Goal: Transaction & Acquisition: Book appointment/travel/reservation

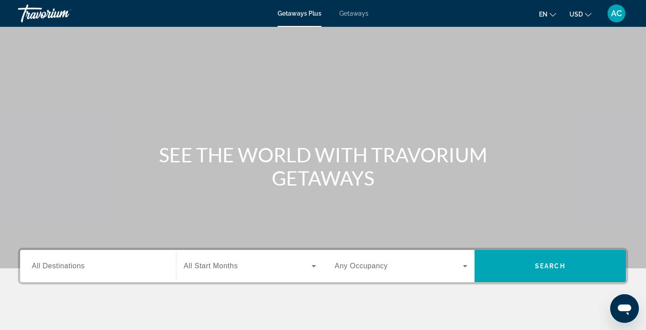
click at [89, 259] on div "Search widget" at bounding box center [98, 267] width 132 height 26
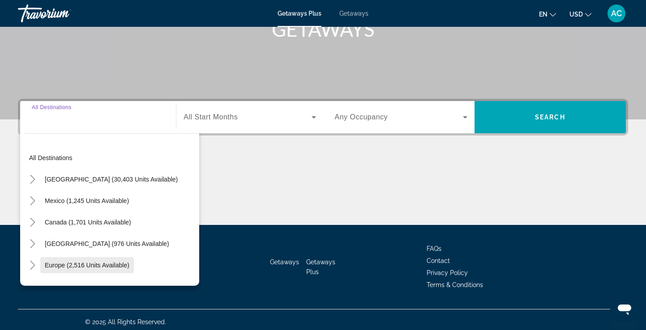
scroll to position [153, 0]
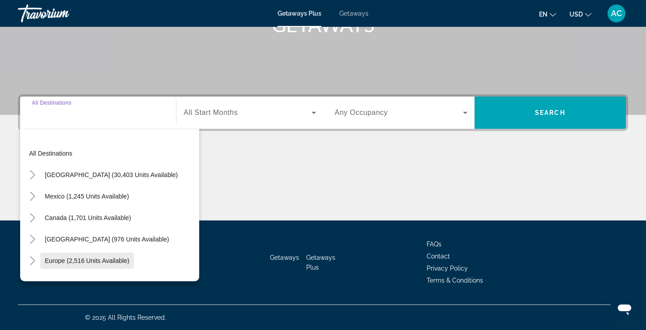
click at [80, 260] on span "Europe (2,516 units available)" at bounding box center [87, 260] width 85 height 7
type input "**********"
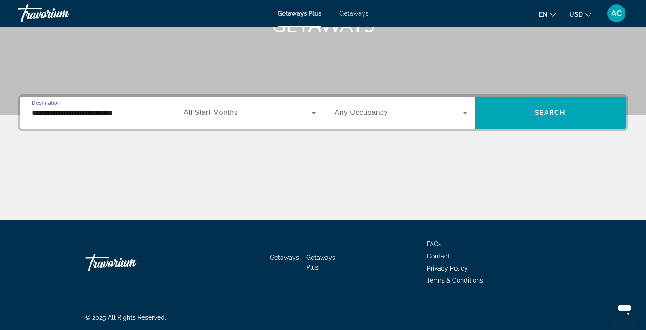
click at [257, 114] on span "Search widget" at bounding box center [247, 112] width 128 height 11
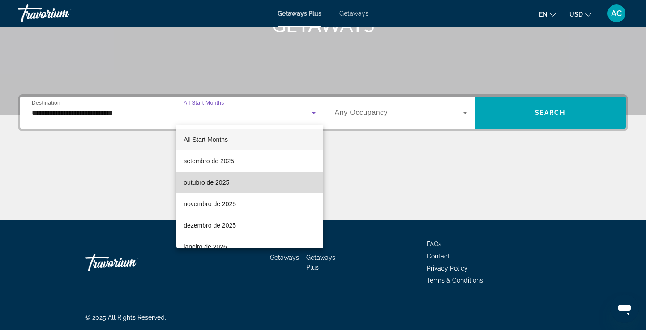
click at [217, 183] on span "outubro de 2025" at bounding box center [206, 182] width 46 height 11
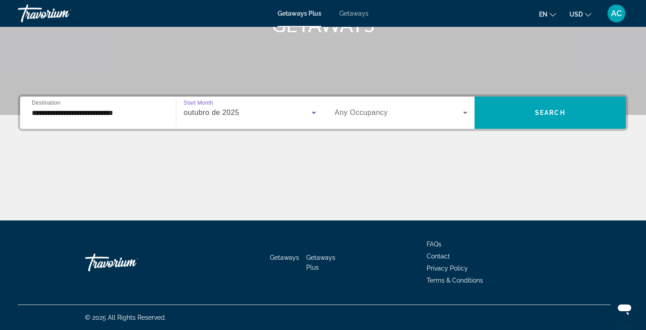
click at [435, 113] on span "Search widget" at bounding box center [399, 112] width 128 height 11
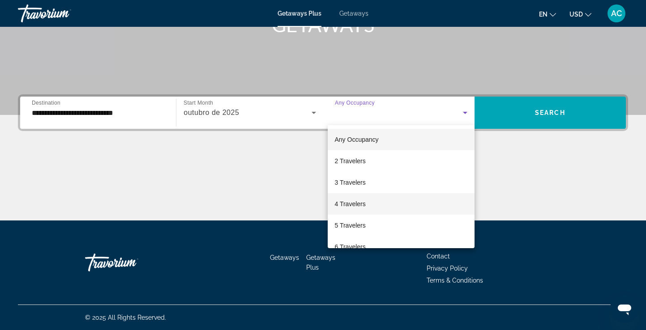
click at [373, 205] on mat-option "4 Travelers" at bounding box center [401, 203] width 147 height 21
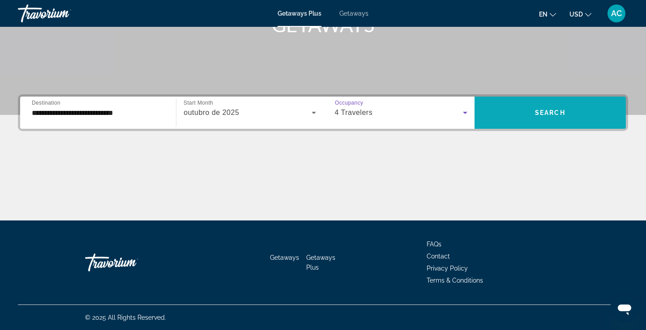
click at [577, 116] on span "Search widget" at bounding box center [549, 112] width 151 height 21
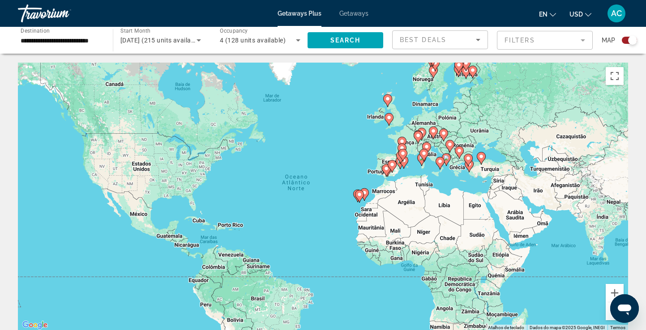
click at [479, 37] on icon "Sort by" at bounding box center [478, 39] width 11 height 11
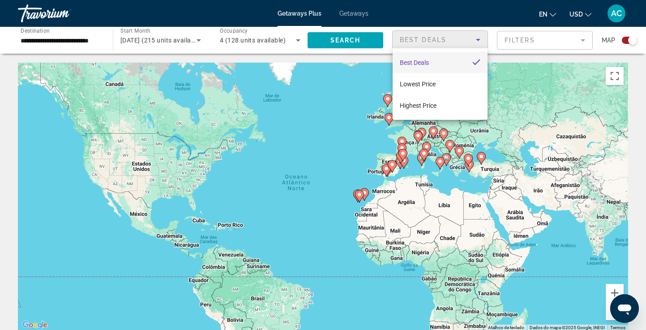
click at [582, 38] on div at bounding box center [323, 165] width 646 height 330
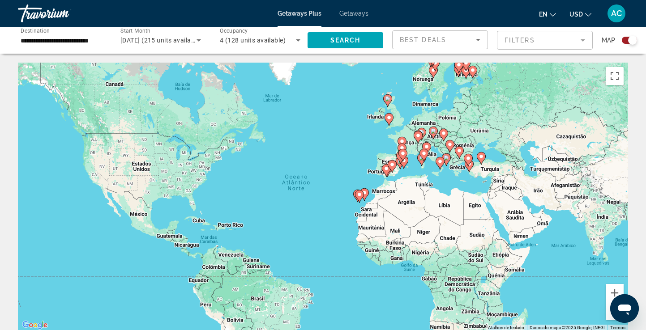
click at [582, 38] on mat-form-field "Filters" at bounding box center [545, 40] width 96 height 19
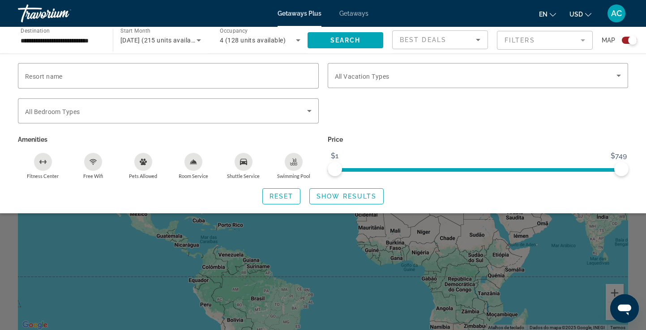
click at [254, 34] on div "4 (128 units available)" at bounding box center [260, 40] width 81 height 25
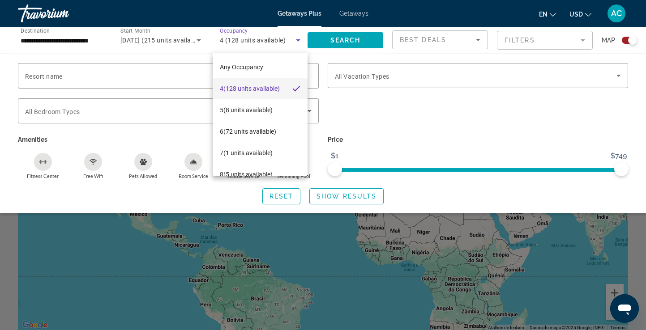
click at [254, 34] on div at bounding box center [323, 165] width 646 height 330
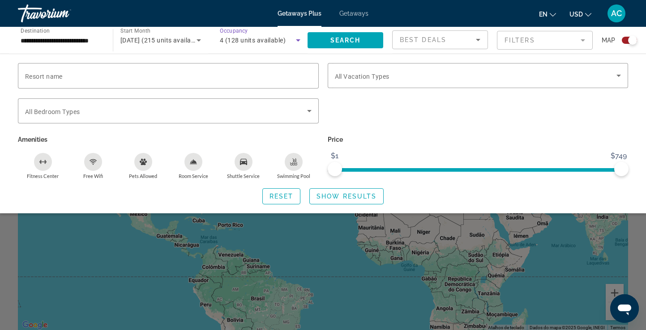
click at [238, 39] on span "4 (128 units available)" at bounding box center [253, 40] width 66 height 7
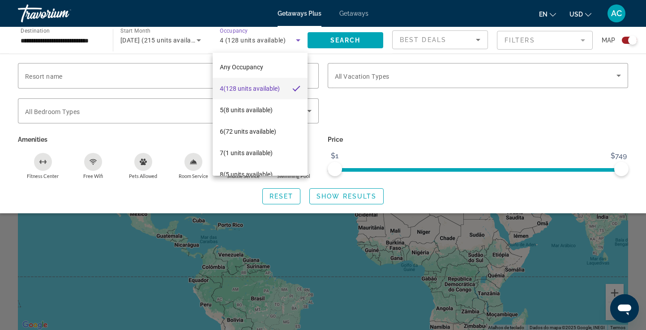
click at [626, 43] on div at bounding box center [323, 165] width 646 height 330
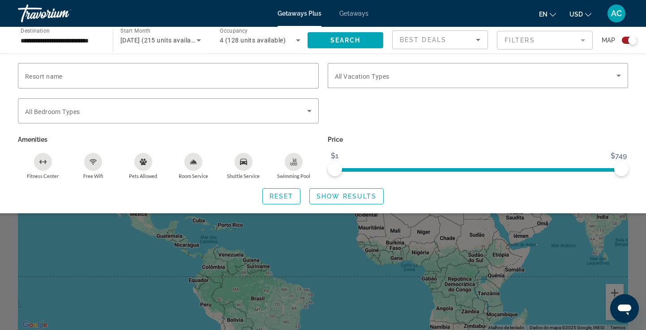
click at [626, 43] on div "Search widget" at bounding box center [629, 40] width 15 height 7
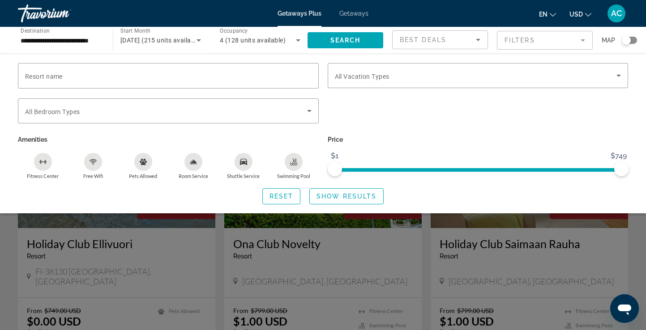
click at [366, 238] on div "Search widget" at bounding box center [323, 232] width 646 height 196
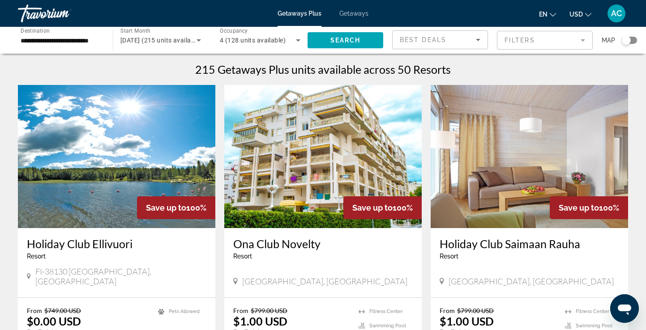
click at [180, 38] on span "[DATE] (215 units available)" at bounding box center [160, 40] width 81 height 7
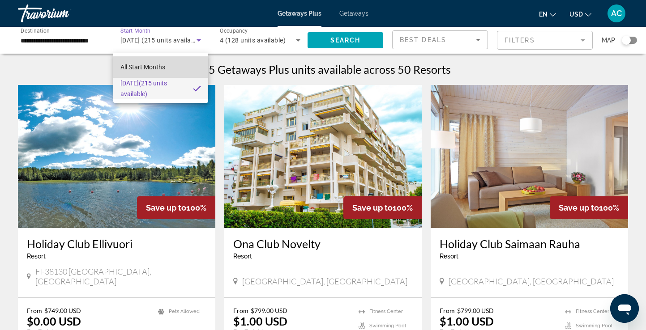
click at [161, 68] on span "All Start Months" at bounding box center [142, 67] width 45 height 7
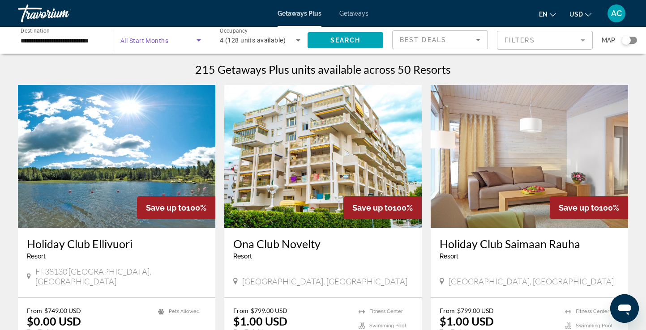
click at [200, 39] on icon "Search widget" at bounding box center [198, 40] width 11 height 11
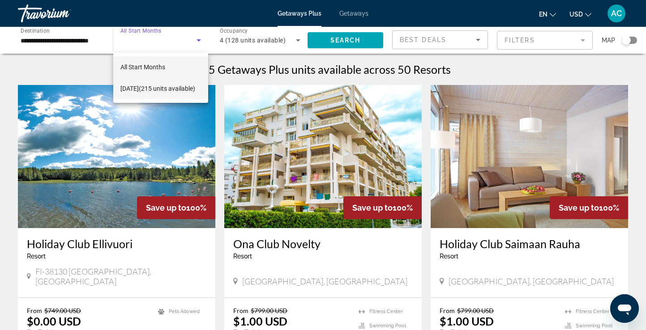
click at [168, 85] on span "[DATE] (215 units available)" at bounding box center [157, 88] width 75 height 11
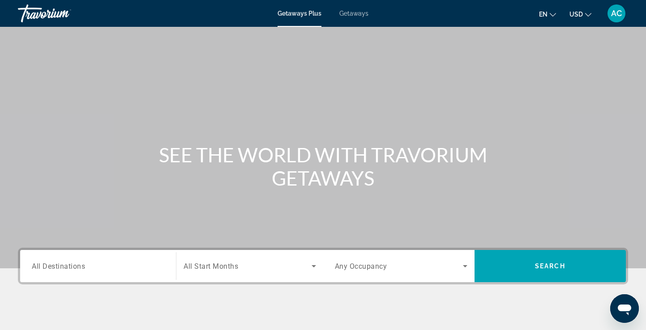
click at [107, 276] on div "Search widget" at bounding box center [98, 267] width 132 height 26
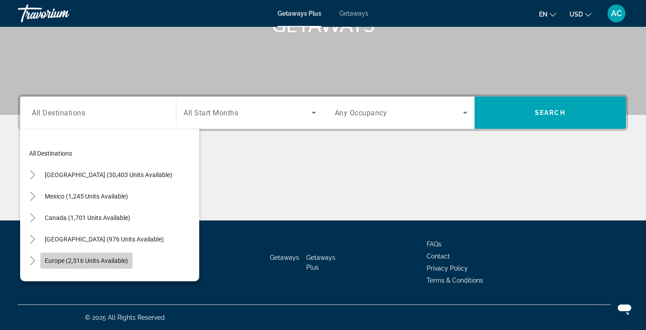
click at [106, 261] on span "Europe (2,516 units available)" at bounding box center [86, 260] width 83 height 7
type input "**********"
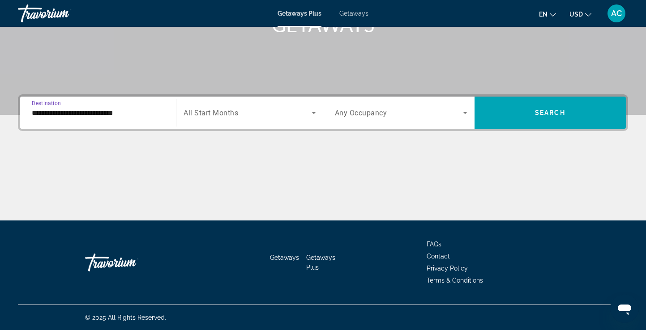
click at [272, 115] on span "Search widget" at bounding box center [247, 112] width 128 height 11
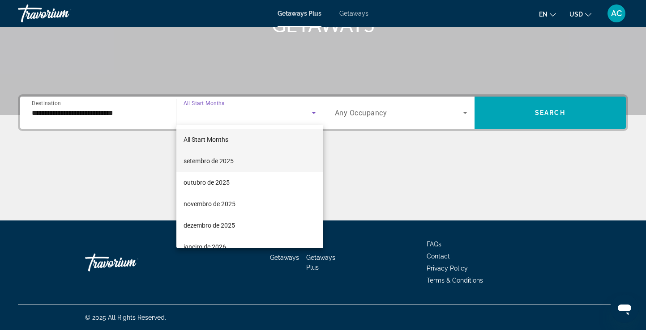
click at [224, 157] on span "setembro de 2025" at bounding box center [208, 161] width 50 height 11
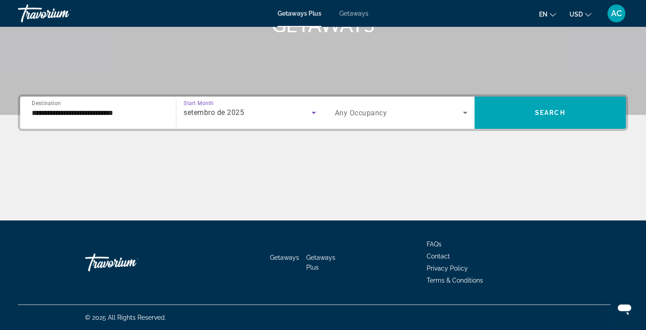
click at [460, 111] on icon "Search widget" at bounding box center [465, 112] width 11 height 11
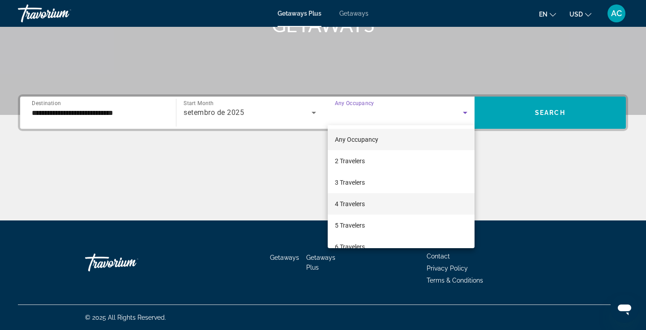
click at [350, 205] on span "4 Travelers" at bounding box center [350, 204] width 30 height 11
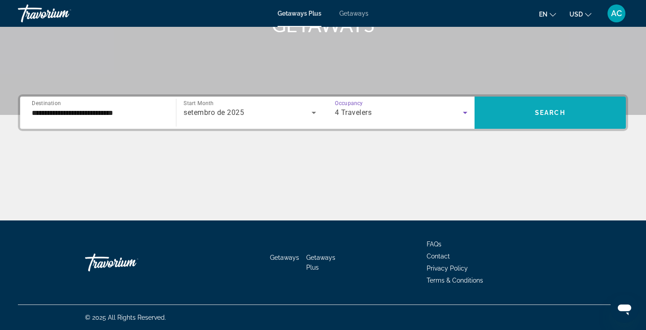
click at [570, 119] on span "Search widget" at bounding box center [549, 112] width 151 height 21
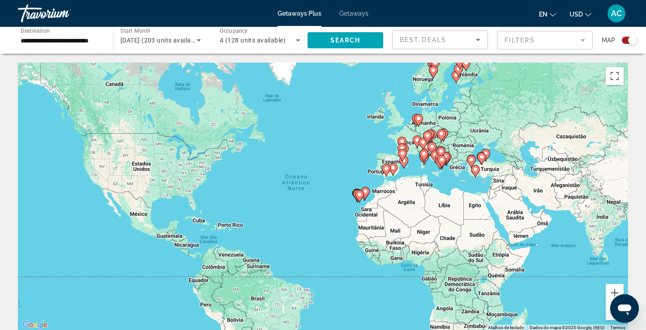
click at [627, 41] on div "Search widget" at bounding box center [629, 40] width 15 height 7
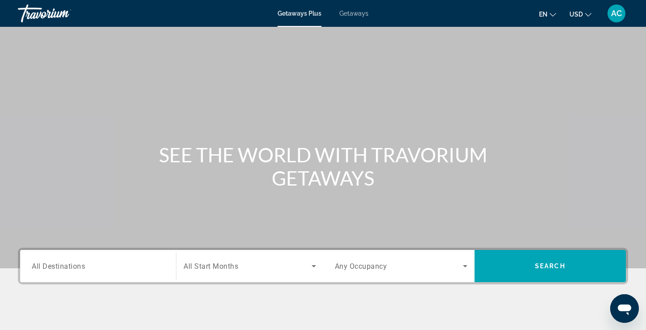
click at [91, 257] on div "Search widget" at bounding box center [98, 267] width 132 height 26
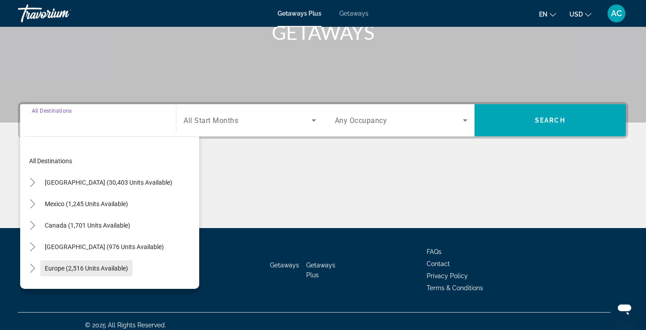
scroll to position [153, 0]
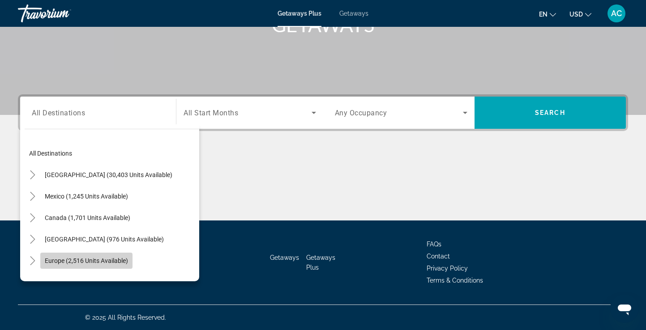
click at [84, 260] on span "Europe (2,516 units available)" at bounding box center [86, 260] width 83 height 7
type input "**********"
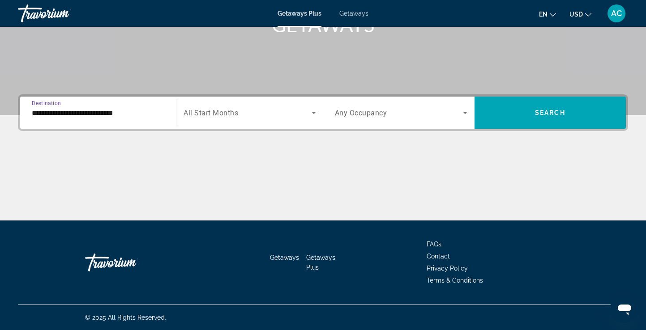
click at [274, 122] on div "Search widget" at bounding box center [249, 112] width 132 height 25
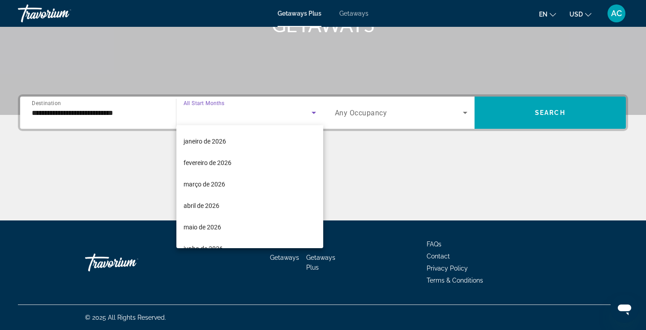
scroll to position [134, 0]
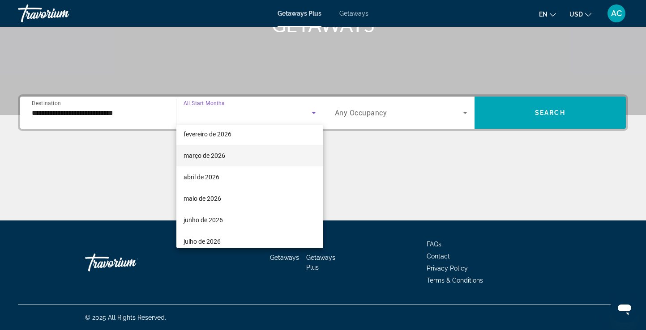
drag, startPoint x: 268, startPoint y: 226, endPoint x: 233, endPoint y: 146, distance: 87.8
click at [232, 145] on div "All Start Months setembro de 2025 outubro de 2025 novembro de 2025 dezembro de …" at bounding box center [249, 186] width 146 height 123
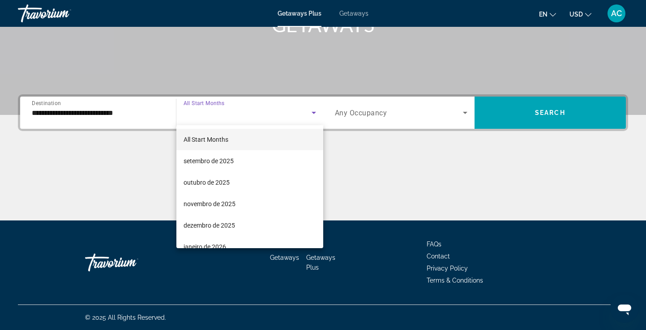
scroll to position [0, 0]
drag, startPoint x: 320, startPoint y: 173, endPoint x: 302, endPoint y: 238, distance: 68.0
click at [302, 238] on div "All Start Months setembro de 2025 outubro de 2025 novembro de 2025 dezembro de …" at bounding box center [249, 186] width 146 height 123
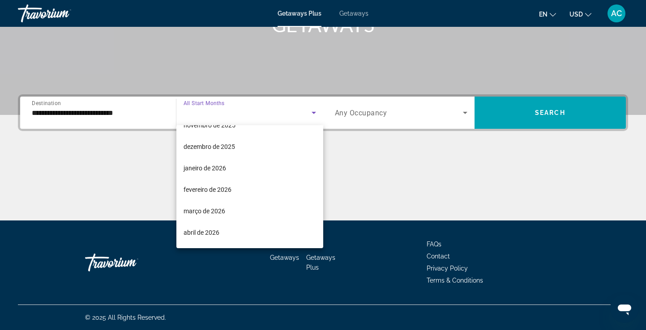
scroll to position [123, 0]
drag, startPoint x: 299, startPoint y: 241, endPoint x: 279, endPoint y: 171, distance: 73.1
click at [279, 171] on div "All Start Months setembro de 2025 outubro de 2025 novembro de 2025 dezembro de …" at bounding box center [249, 186] width 146 height 123
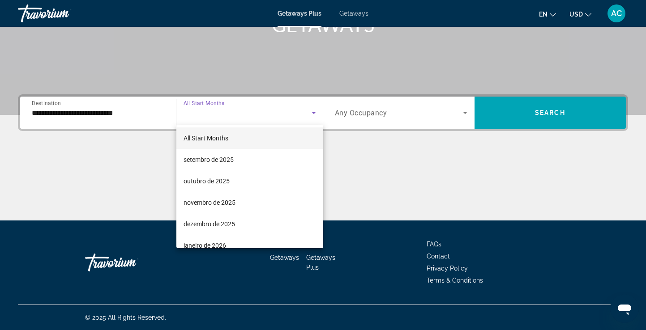
scroll to position [0, 0]
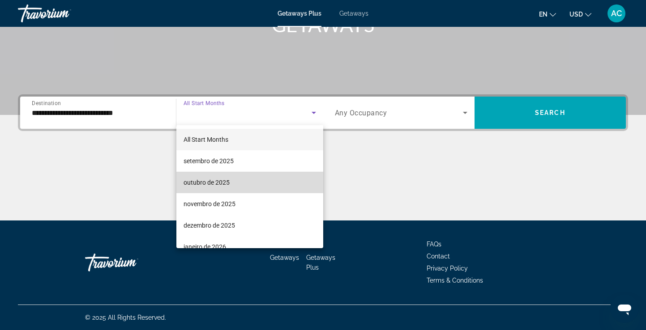
click at [226, 185] on span "outubro de 2025" at bounding box center [206, 182] width 46 height 11
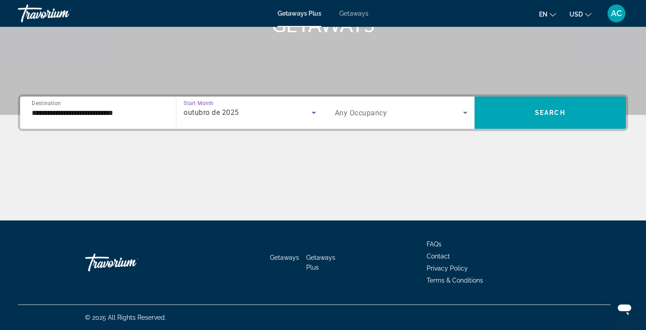
click at [463, 115] on icon "Search widget" at bounding box center [465, 112] width 11 height 11
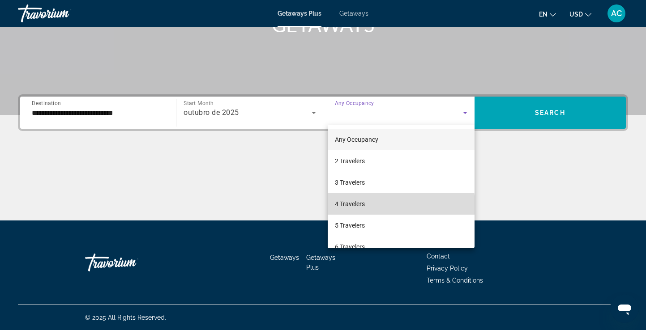
click at [376, 205] on mat-option "4 Travelers" at bounding box center [401, 203] width 147 height 21
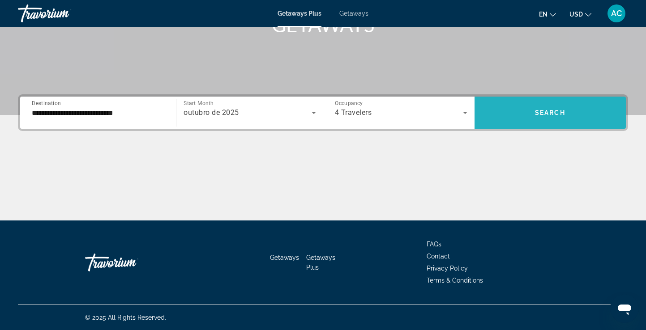
click at [566, 104] on span "Search widget" at bounding box center [549, 112] width 151 height 21
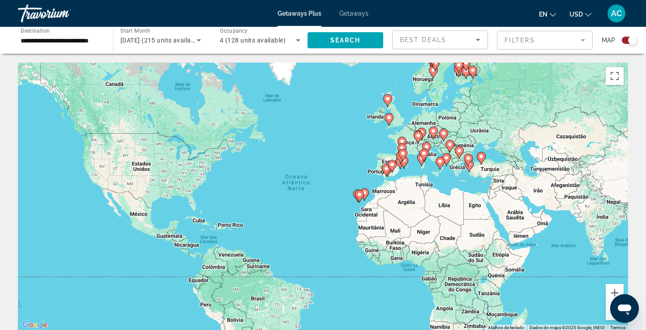
click at [626, 39] on div "Search widget" at bounding box center [629, 40] width 15 height 7
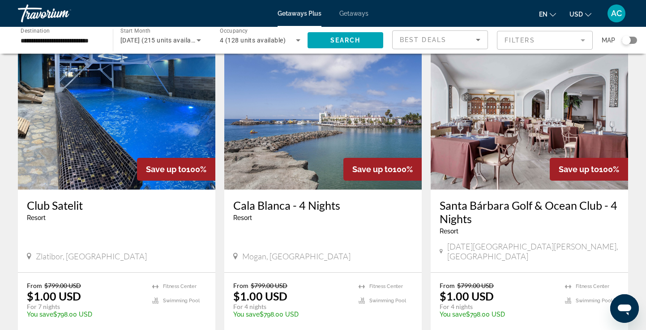
scroll to position [345, 0]
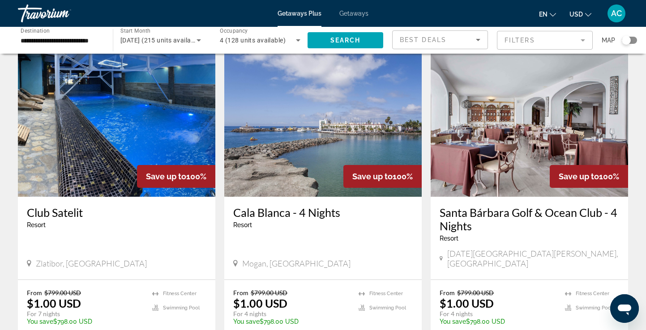
click at [482, 111] on img "Main content" at bounding box center [528, 125] width 197 height 143
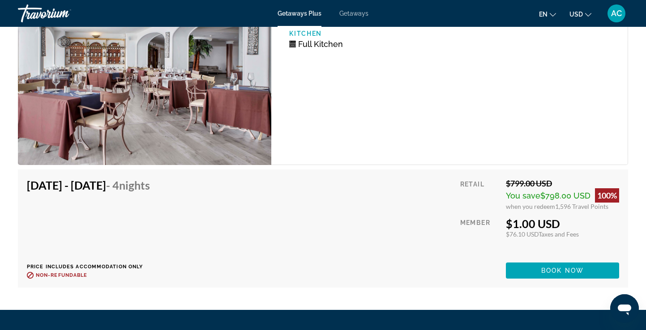
scroll to position [1665, 0]
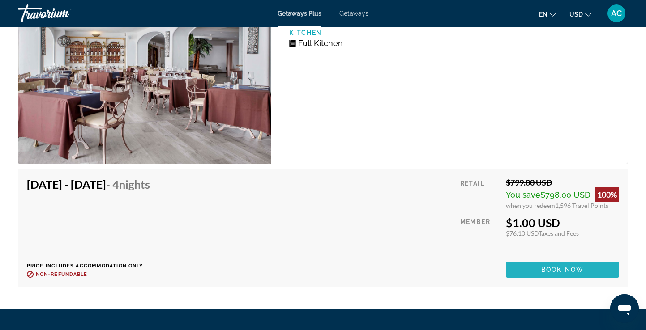
click at [542, 266] on span "Book now" at bounding box center [562, 269] width 43 height 7
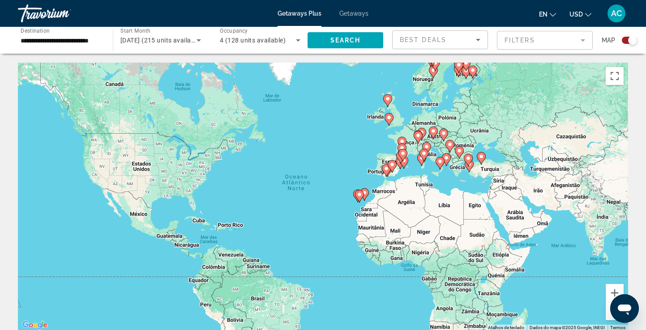
click at [624, 38] on div "Search widget" at bounding box center [629, 40] width 15 height 7
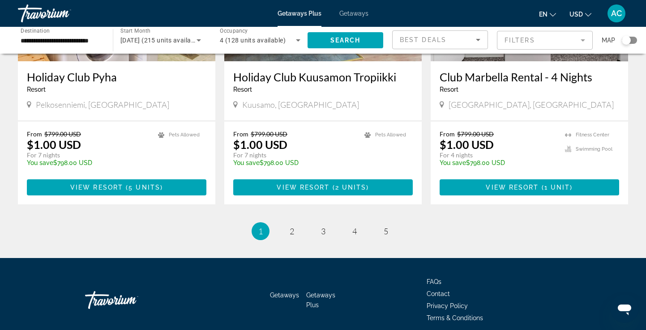
scroll to position [1131, 0]
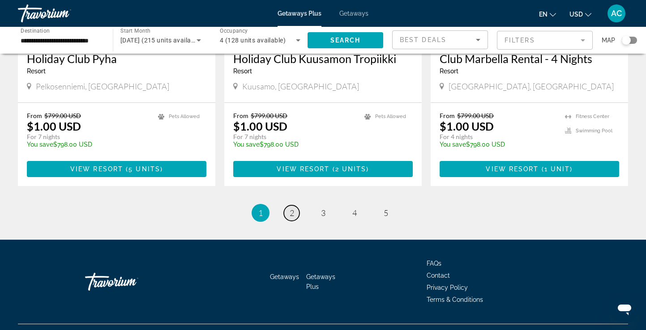
click at [294, 205] on link "page 2" at bounding box center [292, 213] width 16 height 16
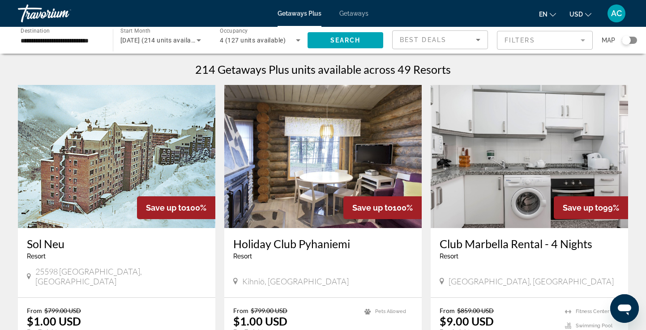
click at [346, 10] on span "Getaways" at bounding box center [353, 13] width 29 height 7
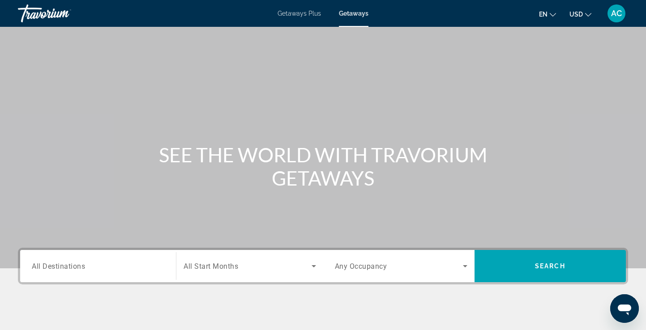
click at [95, 266] on input "Destination All Destinations" at bounding box center [98, 266] width 132 height 11
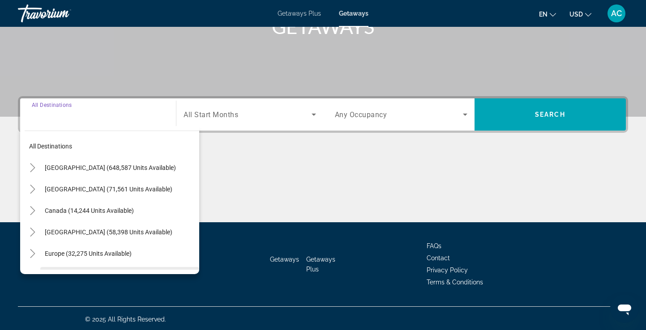
scroll to position [153, 0]
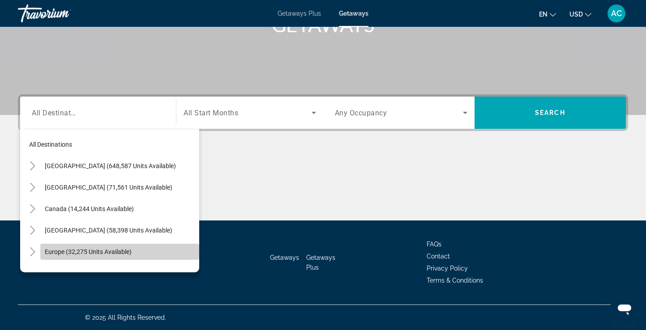
click at [88, 257] on span "Search widget" at bounding box center [119, 251] width 159 height 21
type input "**********"
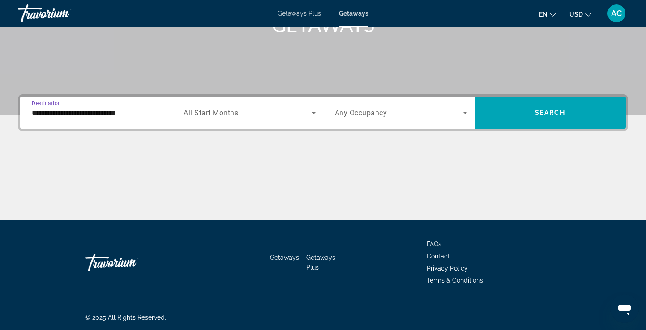
click at [251, 123] on div "Search widget" at bounding box center [249, 112] width 132 height 25
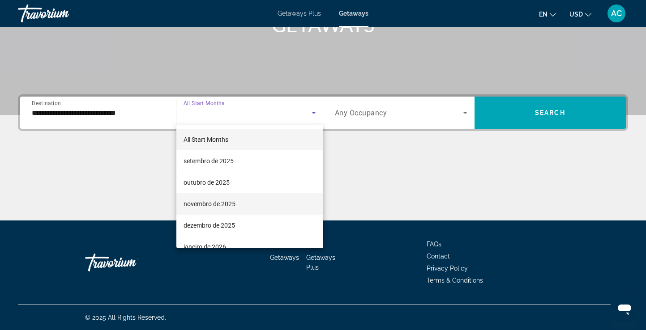
click at [211, 202] on span "novembro de 2025" at bounding box center [209, 204] width 52 height 11
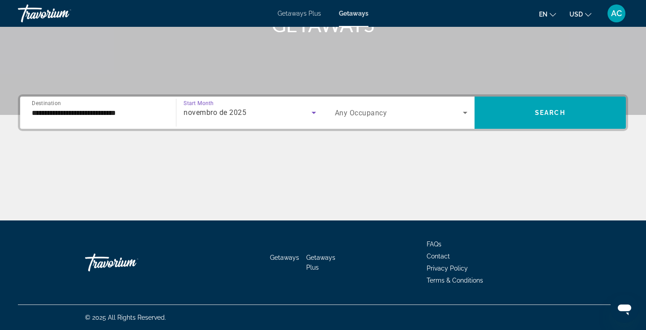
click at [439, 112] on span "Search widget" at bounding box center [399, 112] width 128 height 11
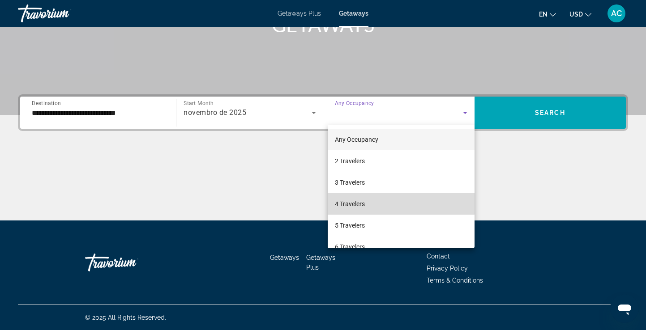
click at [379, 201] on mat-option "4 Travelers" at bounding box center [401, 203] width 147 height 21
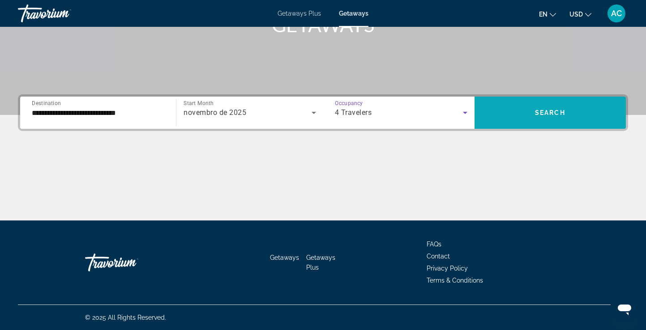
click at [542, 119] on span "Search widget" at bounding box center [549, 112] width 151 height 21
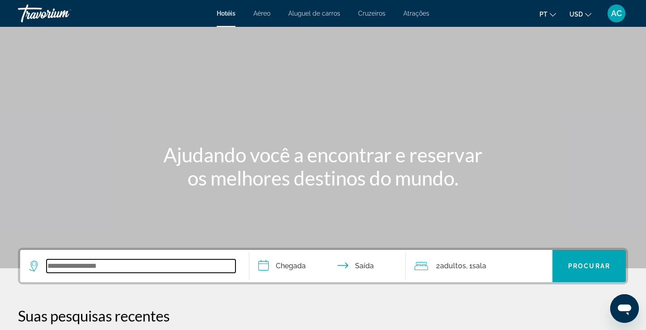
click at [156, 270] on input "Search widget" at bounding box center [141, 266] width 189 height 13
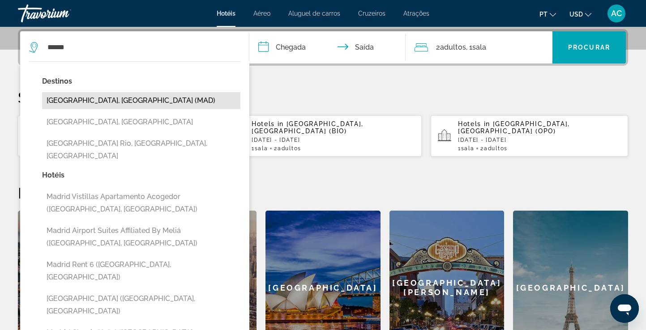
click at [109, 98] on button "Madrid, Spain (MAD)" at bounding box center [141, 100] width 198 height 17
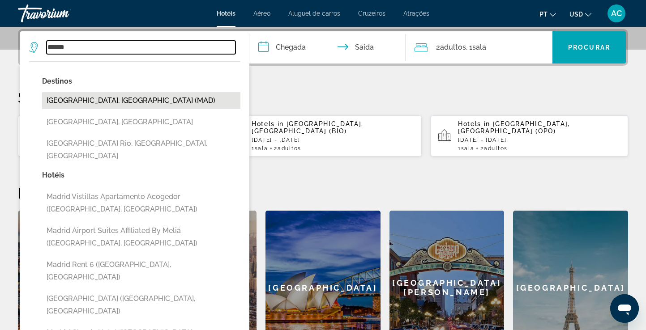
type input "**********"
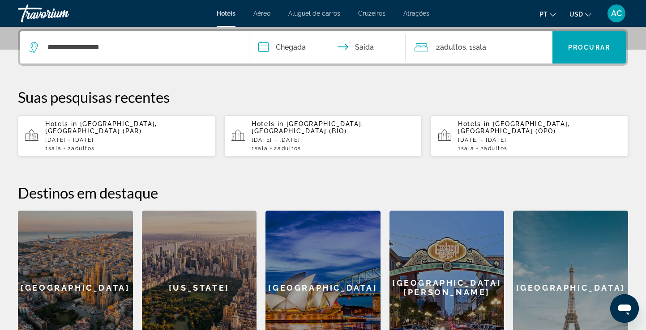
click at [280, 46] on input "**********" at bounding box center [328, 48] width 159 height 35
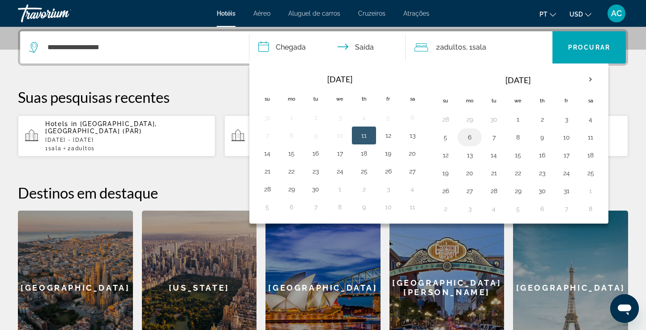
click at [469, 138] on button "6" at bounding box center [469, 137] width 14 height 13
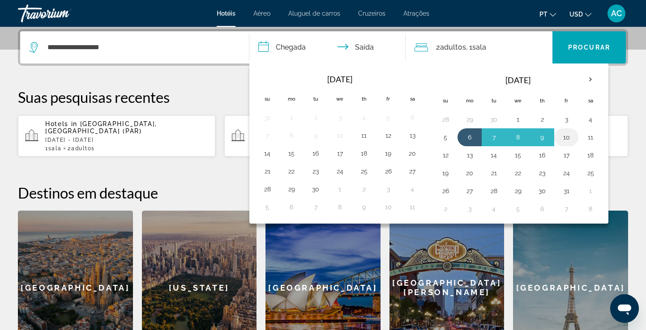
click at [566, 139] on button "10" at bounding box center [566, 137] width 14 height 13
type input "**********"
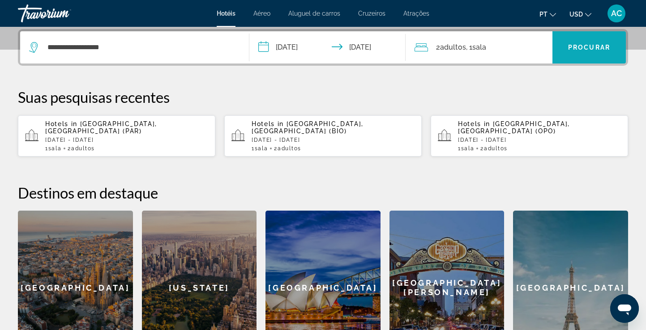
click at [587, 48] on span "Procurar" at bounding box center [589, 47] width 42 height 7
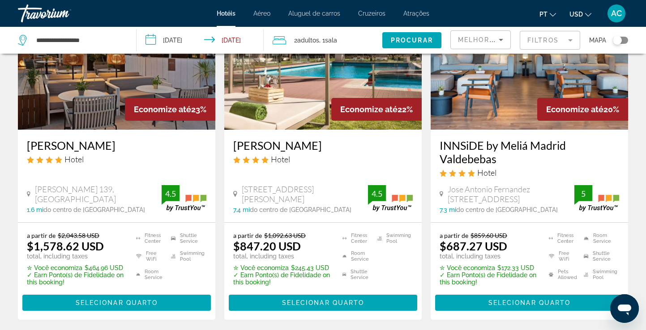
scroll to position [1146, 0]
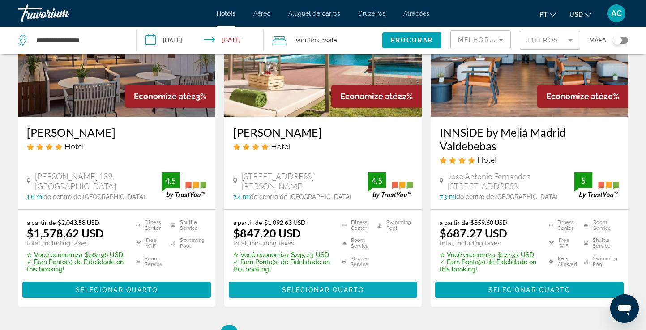
click at [289, 286] on span "Selecionar quarto" at bounding box center [323, 289] width 82 height 7
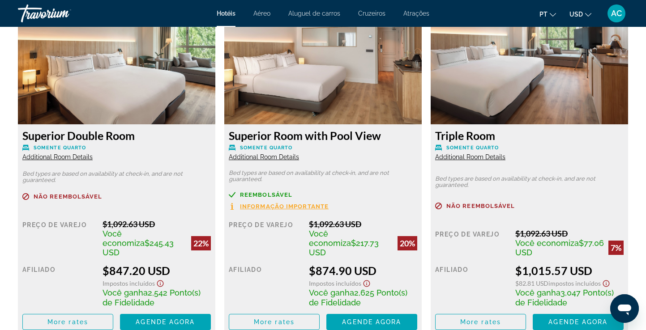
scroll to position [1252, 0]
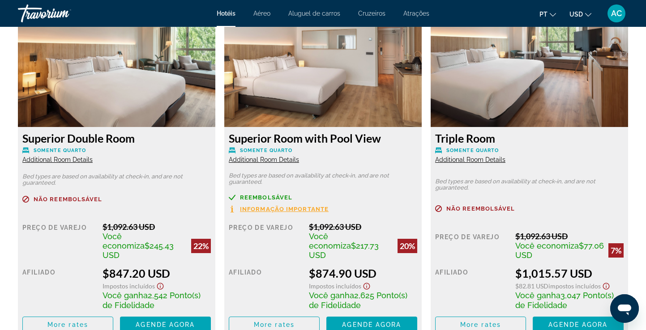
click at [267, 209] on span "Informação importante" at bounding box center [284, 209] width 89 height 6
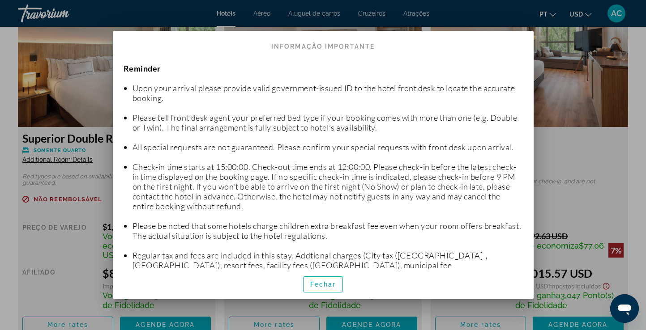
scroll to position [0, 0]
click at [333, 281] on span "Fechar" at bounding box center [323, 284] width 26 height 7
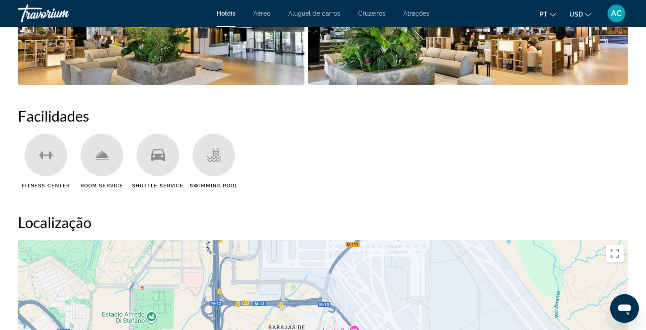
scroll to position [652, 0]
